Goal: Find specific page/section: Find specific page/section

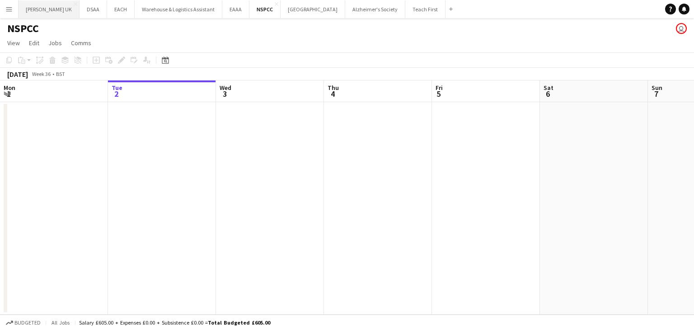
click at [47, 8] on button "[PERSON_NAME] UK Close" at bounding box center [49, 9] width 61 height 18
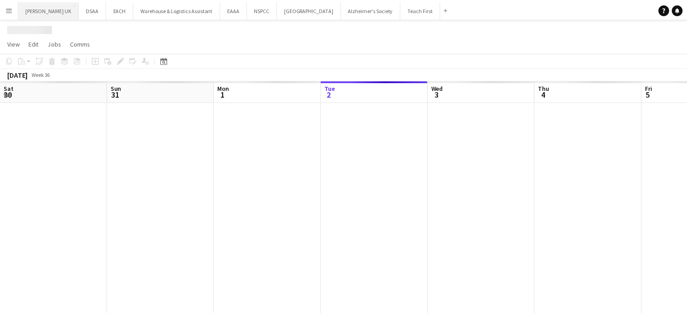
scroll to position [0, 216]
